Goal: Task Accomplishment & Management: Use online tool/utility

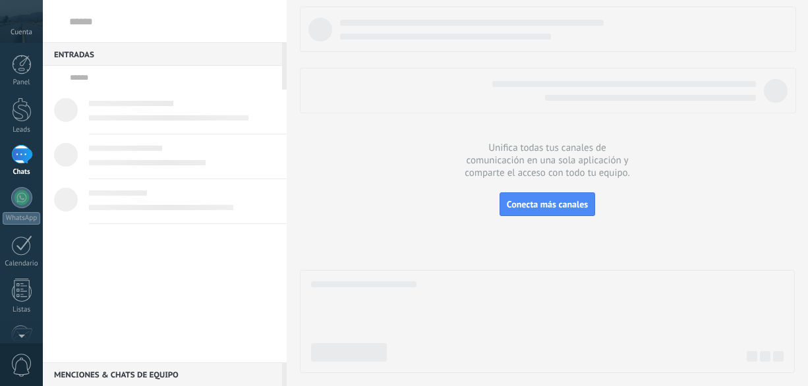
click at [17, 125] on link "Leads" at bounding box center [21, 115] width 43 height 37
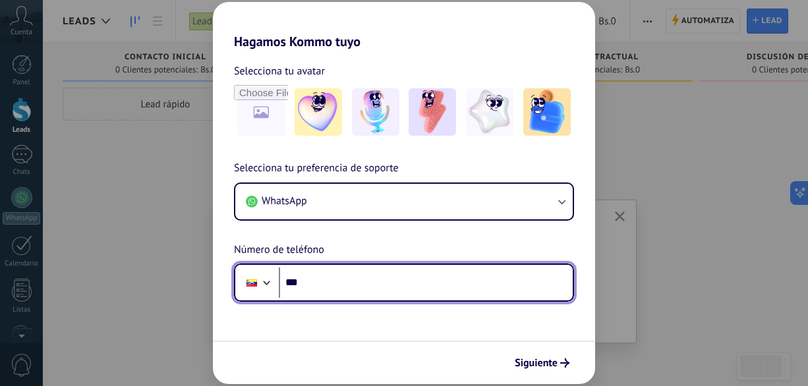
click at [362, 284] on input "***" at bounding box center [426, 282] width 294 height 30
type input "**********"
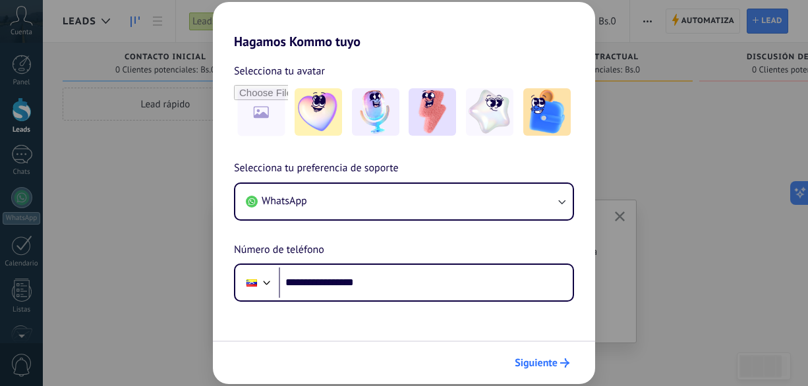
click at [530, 364] on span "Siguiente" at bounding box center [535, 362] width 43 height 9
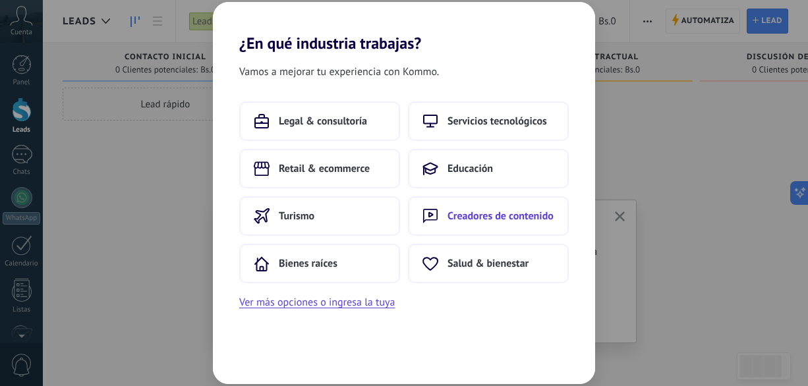
click at [482, 226] on button "Creadores de contenido" at bounding box center [488, 216] width 161 height 40
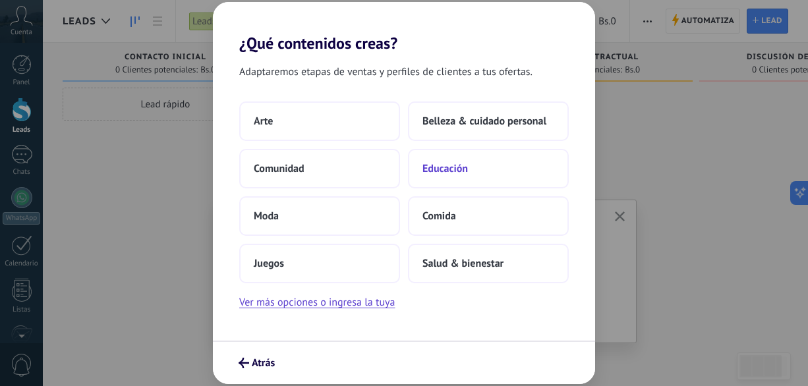
click at [459, 157] on button "Educación" at bounding box center [488, 169] width 161 height 40
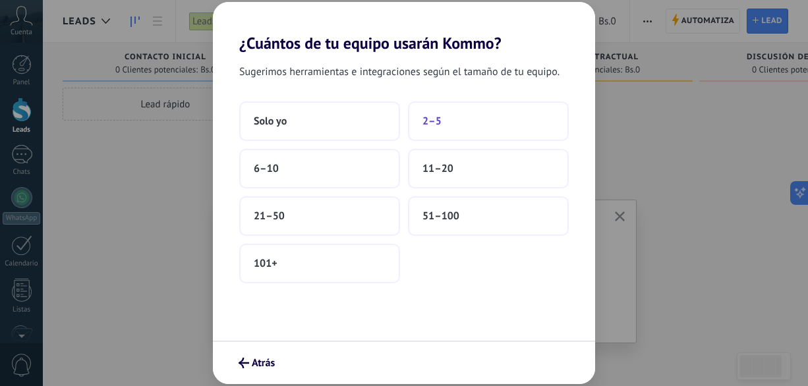
click at [429, 135] on button "2–5" at bounding box center [488, 121] width 161 height 40
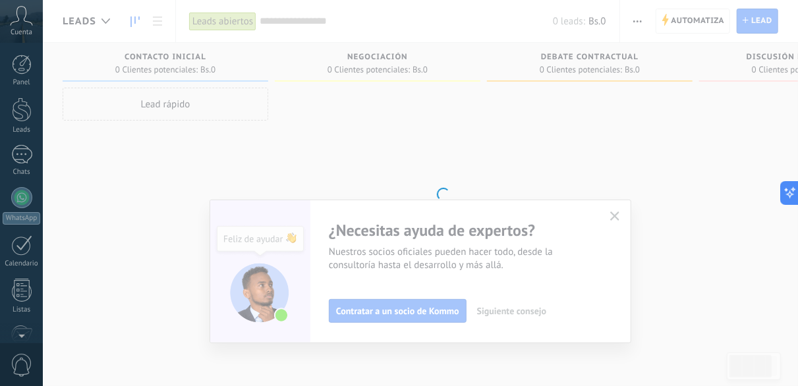
scroll to position [161, 0]
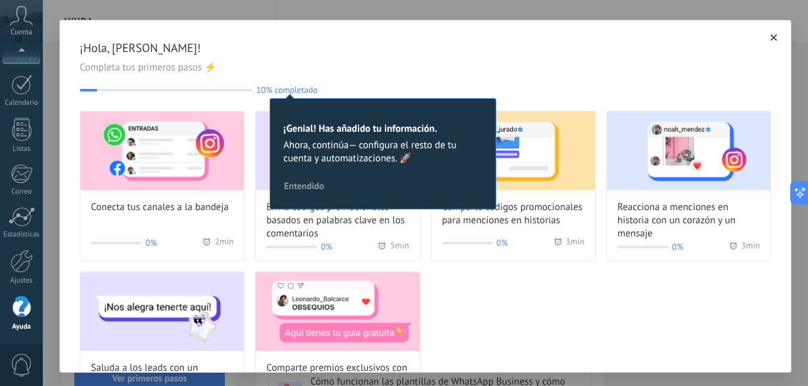
click at [312, 189] on span "Entendido" at bounding box center [304, 185] width 40 height 9
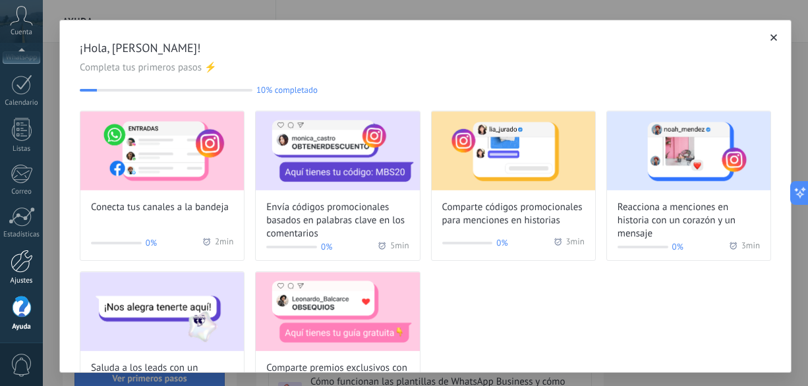
click at [18, 269] on div at bounding box center [22, 261] width 22 height 23
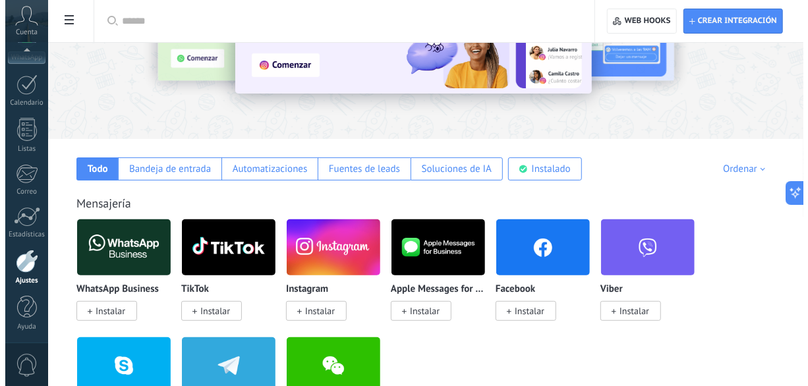
scroll to position [144, 0]
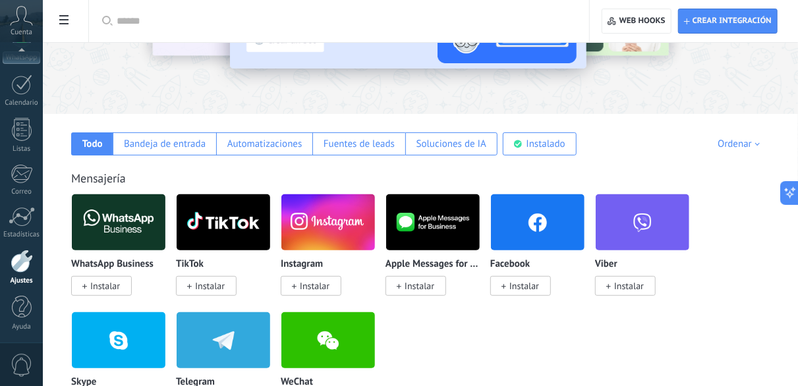
click at [317, 284] on span "Instalar" at bounding box center [315, 286] width 30 height 12
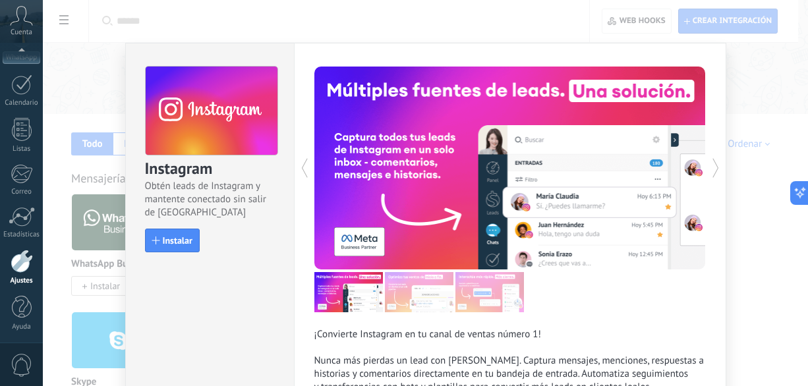
click at [588, 346] on div "¡Convierte Instagram en tu canal de ventas número 1! Nunca más pierdas un lead …" at bounding box center [509, 387] width 391 height 119
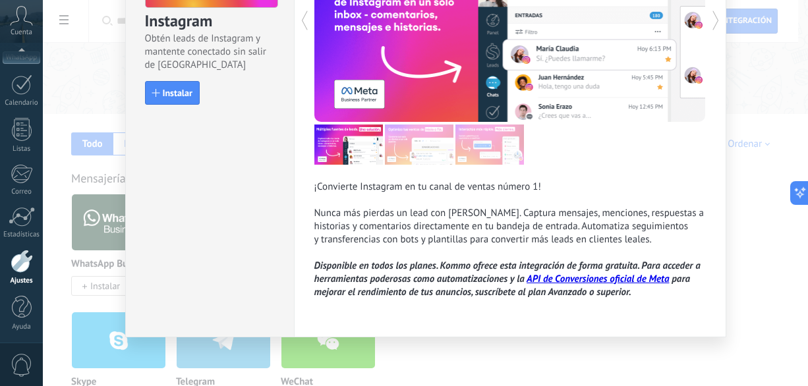
scroll to position [121, 0]
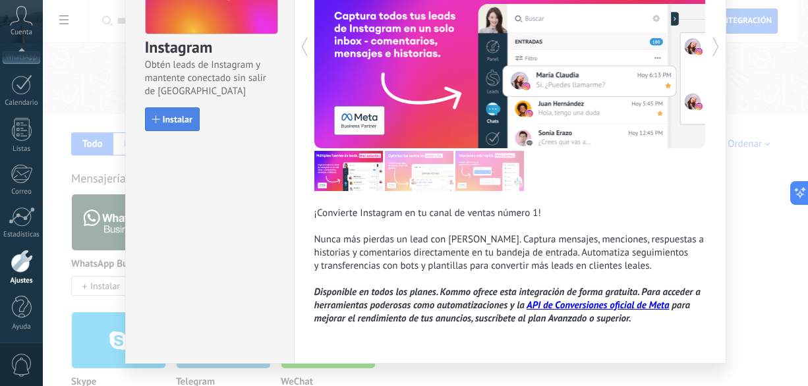
click at [174, 117] on span "Instalar" at bounding box center [178, 119] width 30 height 9
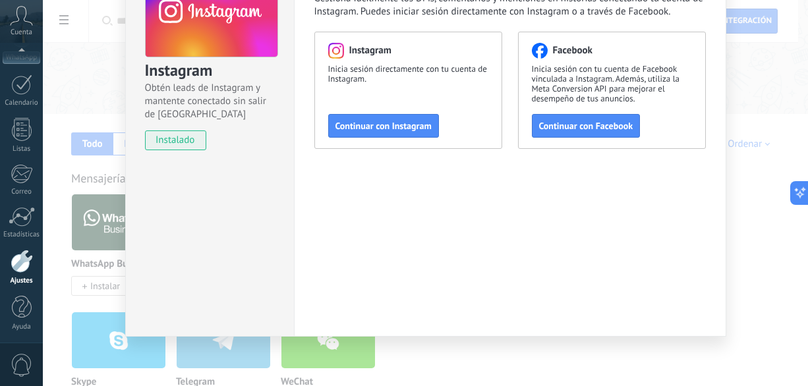
scroll to position [98, 0]
click at [413, 130] on span "Continuar con Instagram" at bounding box center [383, 125] width 96 height 9
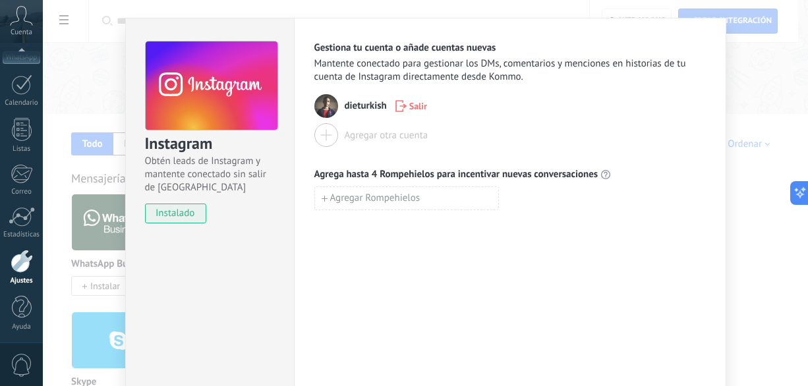
scroll to position [14, 0]
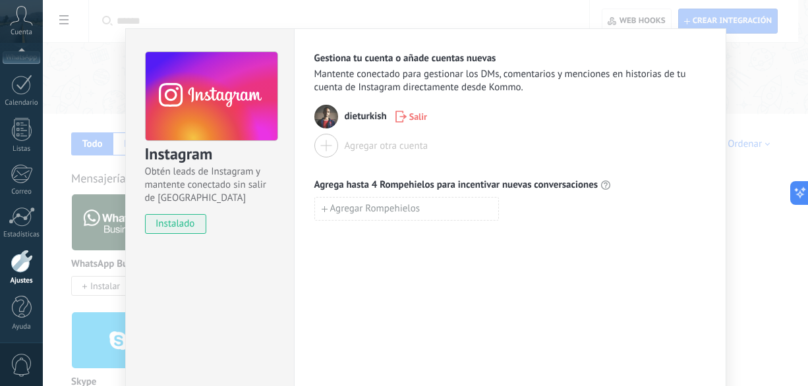
click at [774, 285] on div "Instagram Obtén leads de Instagram y mantente conectado sin salir de Kommo inst…" at bounding box center [425, 193] width 765 height 386
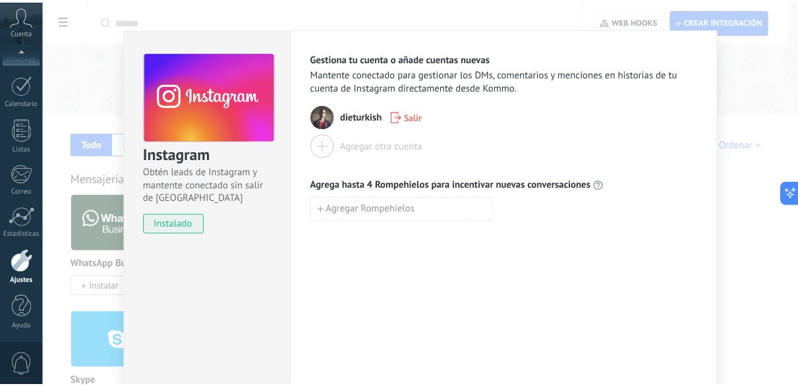
scroll to position [0, 0]
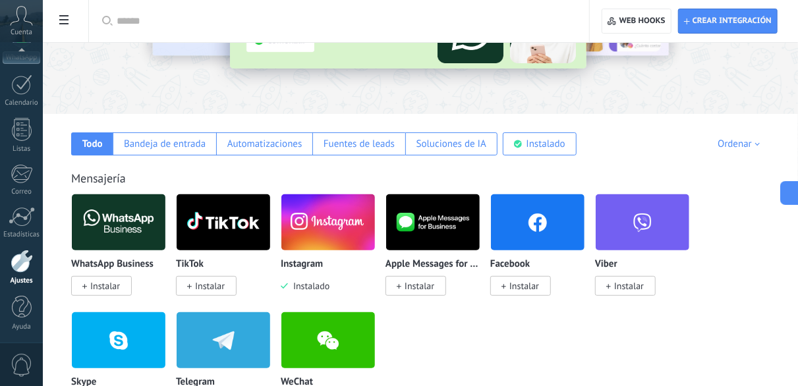
click at [774, 285] on div "WhatsApp Business Instalar TikTok Instalar Instagram Instalado Apple Messages f…" at bounding box center [427, 312] width 712 height 236
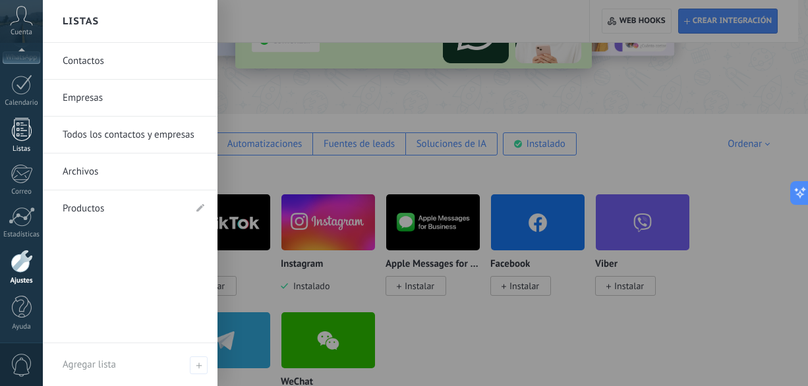
click at [32, 140] on link "Listas" at bounding box center [21, 136] width 43 height 36
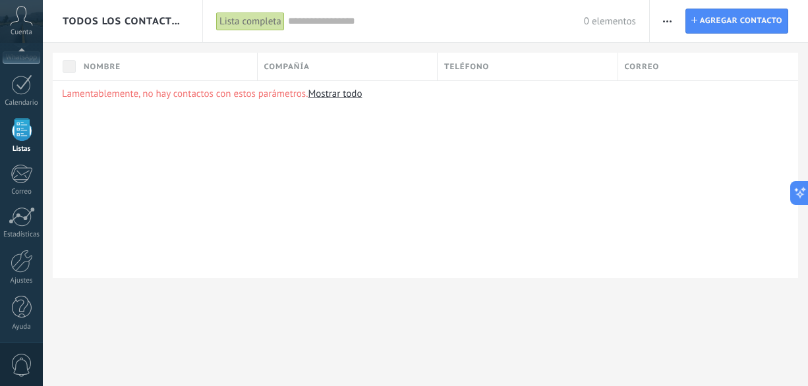
scroll to position [159, 0]
click at [16, 15] on icon at bounding box center [21, 16] width 23 height 20
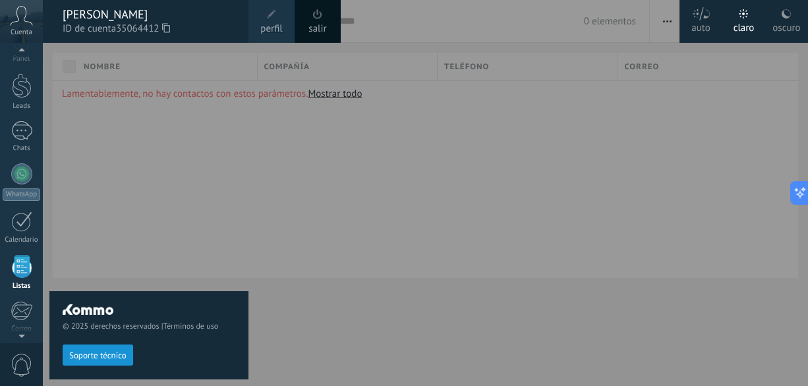
scroll to position [0, 0]
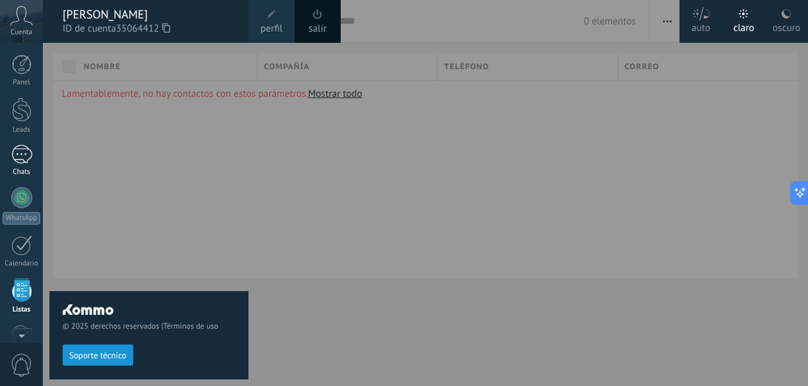
click at [23, 151] on div at bounding box center [21, 154] width 21 height 19
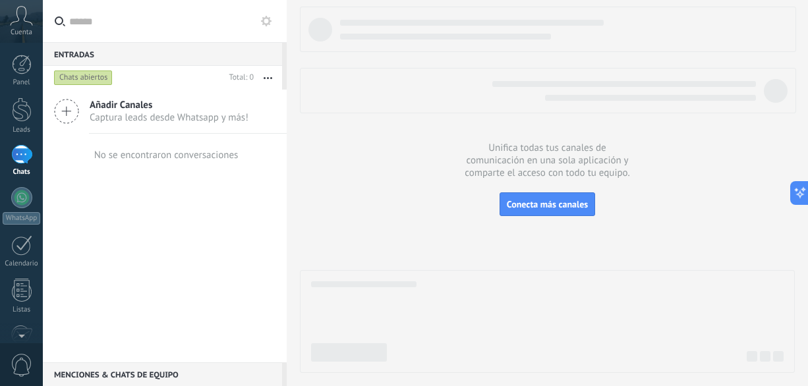
click at [142, 119] on span "Captura leads desde Whatsapp y más!" at bounding box center [169, 117] width 159 height 13
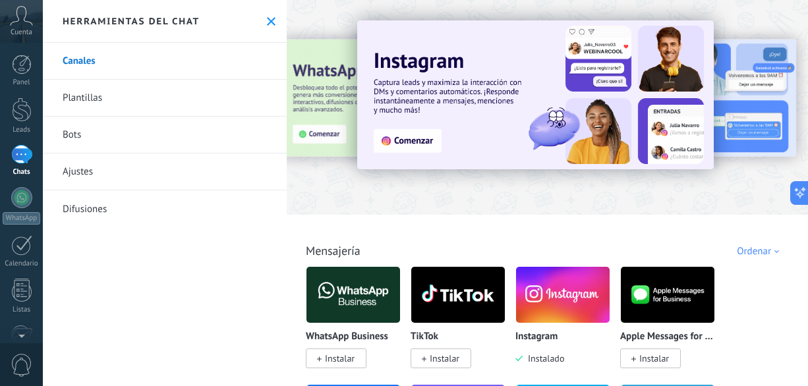
click at [22, 150] on div at bounding box center [21, 154] width 21 height 19
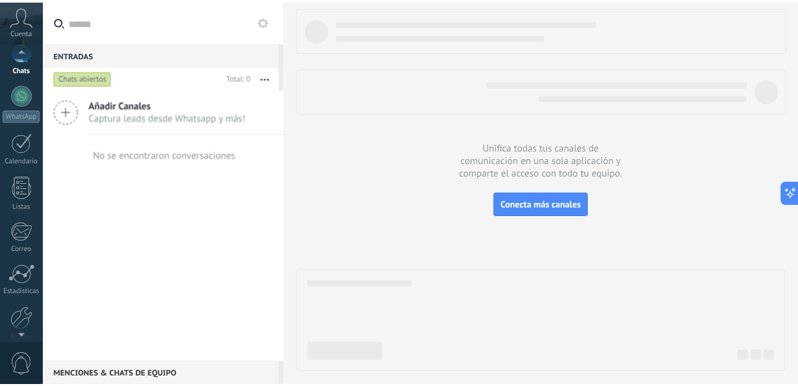
scroll to position [161, 0]
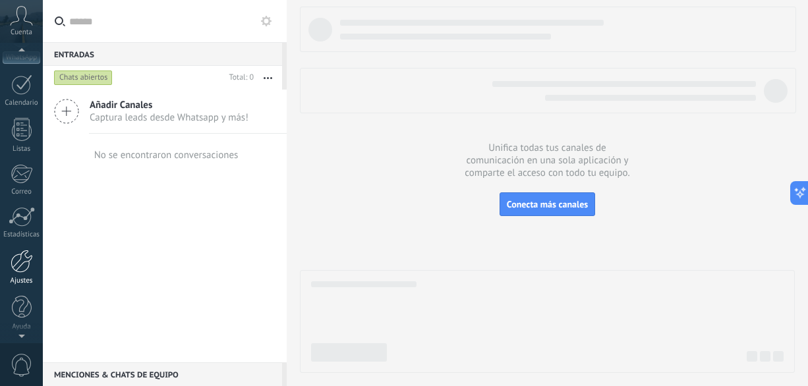
click at [22, 263] on div at bounding box center [22, 261] width 22 height 23
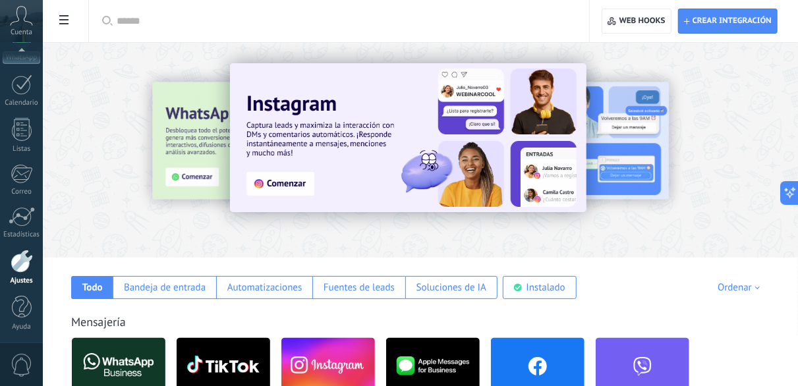
click at [364, 317] on div "Mensajería" at bounding box center [420, 321] width 698 height 15
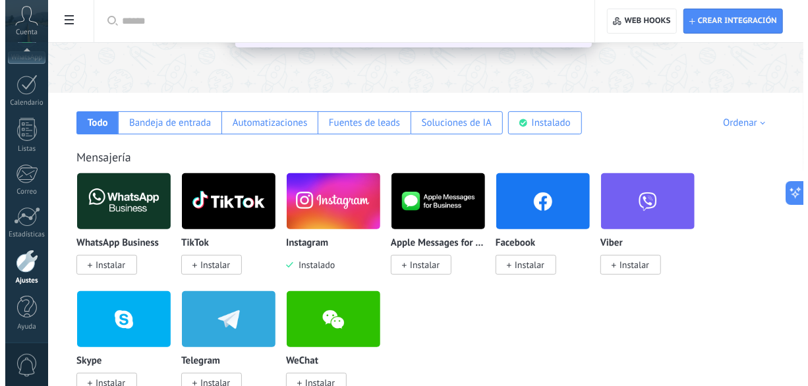
scroll to position [211, 0]
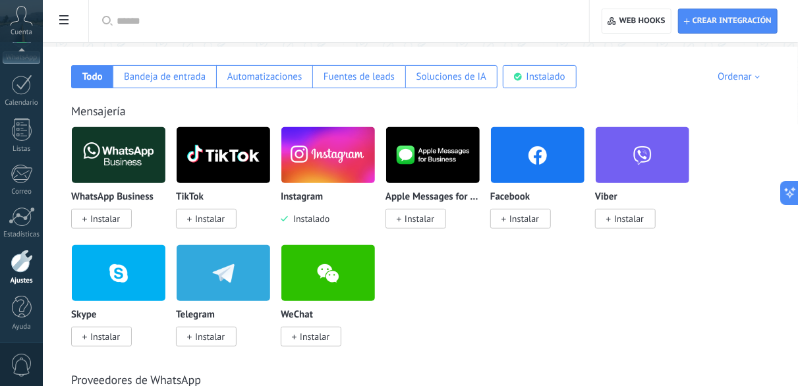
click at [331, 166] on img at bounding box center [328, 155] width 94 height 64
click at [743, 13] on span "Crear integración" at bounding box center [728, 21] width 88 height 24
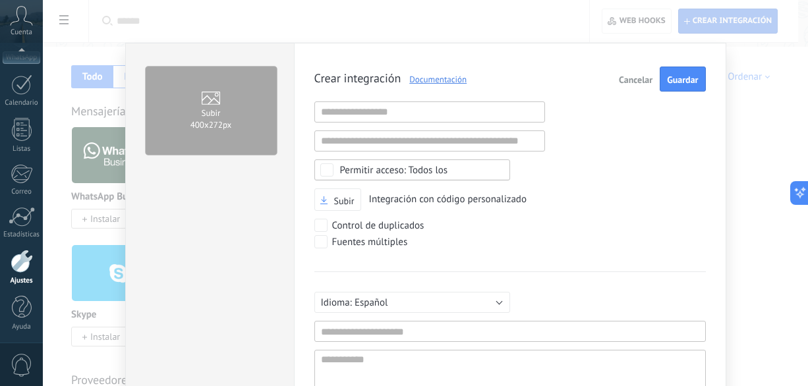
scroll to position [13, 0]
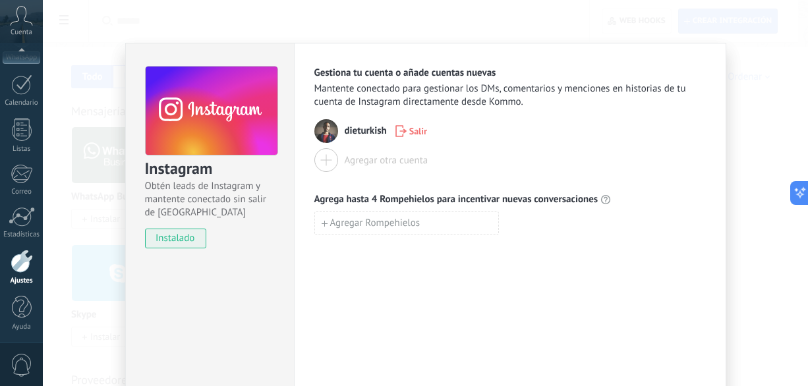
click at [746, 186] on div "Instagram Obtén leads de Instagram y mantente conectado sin salir de Kommo inst…" at bounding box center [425, 193] width 765 height 386
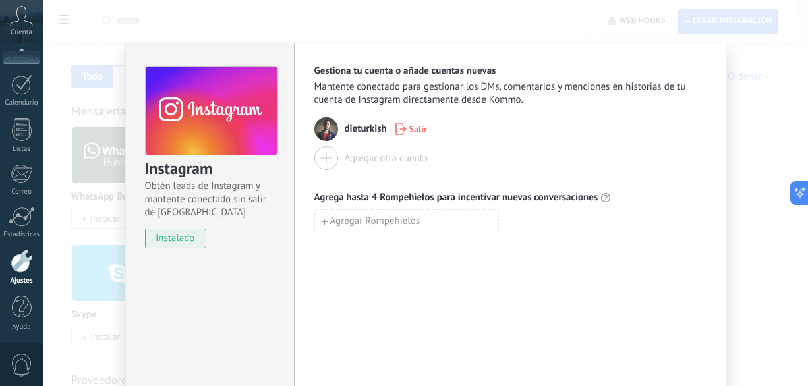
click at [746, 186] on div "Instagram Obtén leads de Instagram y mantente conectado sin salir de Kommo inst…" at bounding box center [425, 193] width 765 height 386
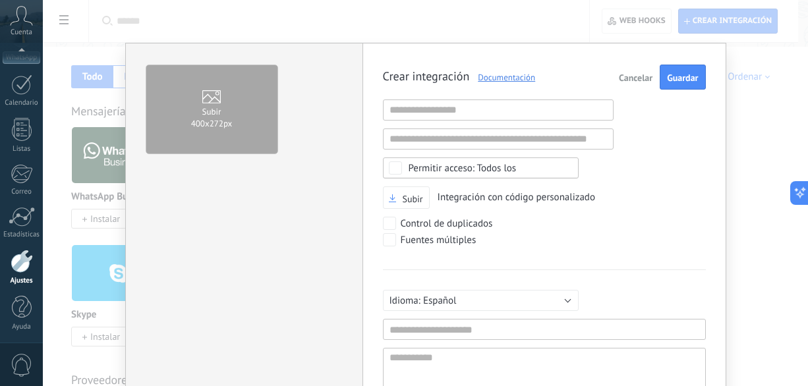
click at [747, 171] on div "Subir 400х272px Crear integración Documentación Cancelar Guardar URL inválida U…" at bounding box center [425, 193] width 765 height 386
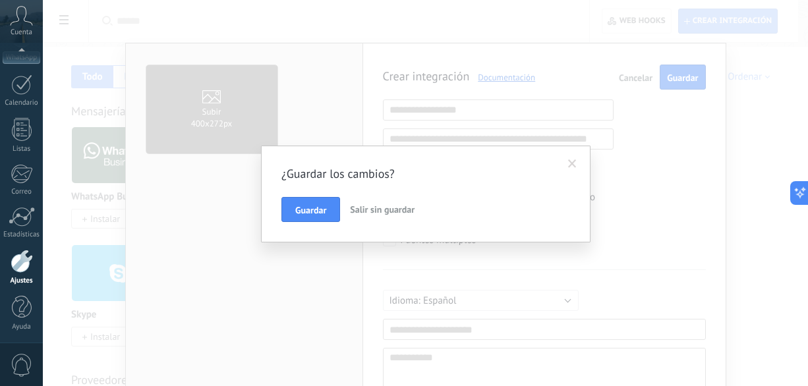
click at [383, 206] on span "Salir sin guardar" at bounding box center [382, 210] width 65 height 12
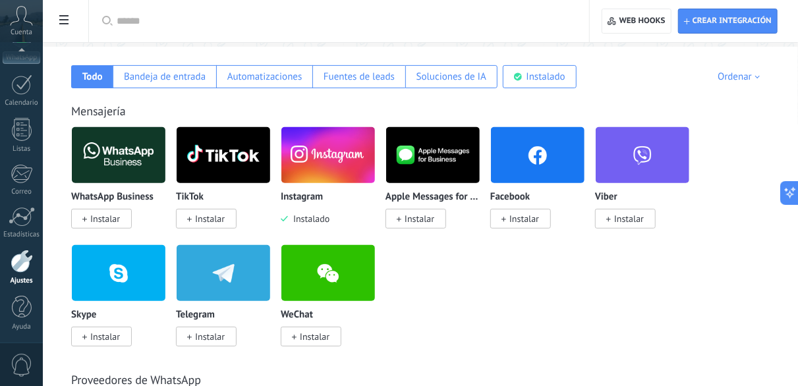
click at [352, 150] on img at bounding box center [328, 155] width 94 height 64
